Goal: Information Seeking & Learning: Learn about a topic

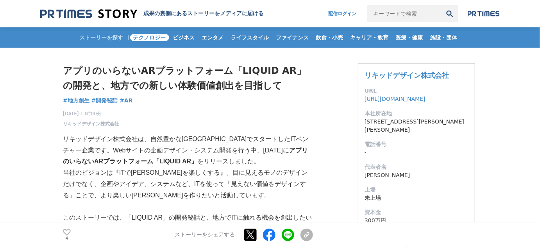
click at [141, 37] on span "テクノロジー" at bounding box center [149, 37] width 39 height 7
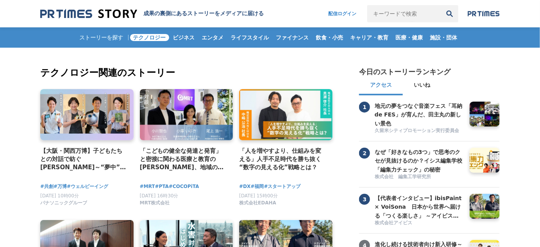
click at [81, 12] on img at bounding box center [88, 14] width 97 height 11
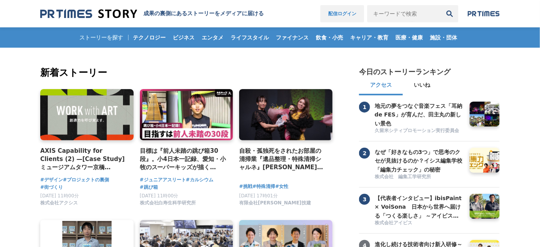
click at [330, 14] on link "配信ログイン" at bounding box center [343, 13] width 44 height 17
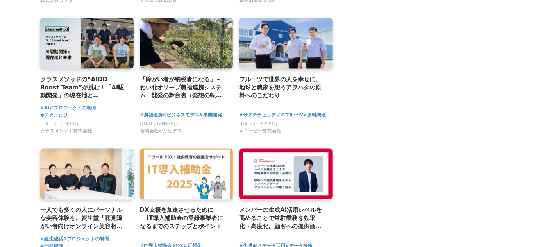
scroll to position [1641, 0]
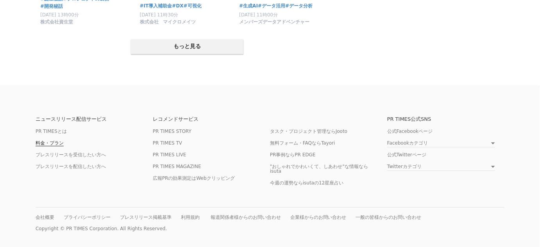
click at [53, 140] on link "料金・プラン" at bounding box center [50, 143] width 28 height 6
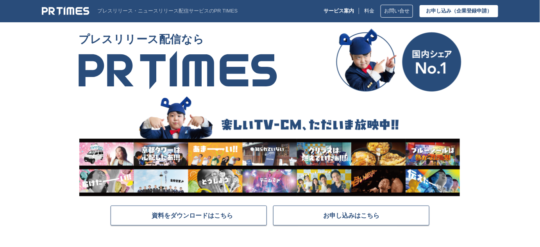
click at [82, 11] on img at bounding box center [66, 10] width 48 height 9
